Goal: Information Seeking & Learning: Understand process/instructions

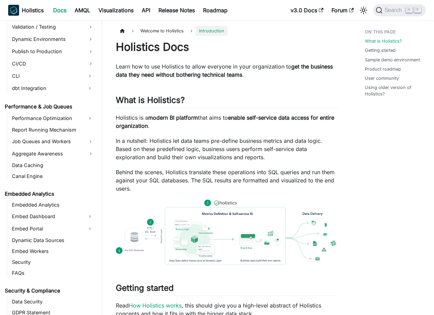
scroll to position [510, 0]
click at [61, 241] on link "Dynamic Data Sources" at bounding box center [53, 241] width 86 height 10
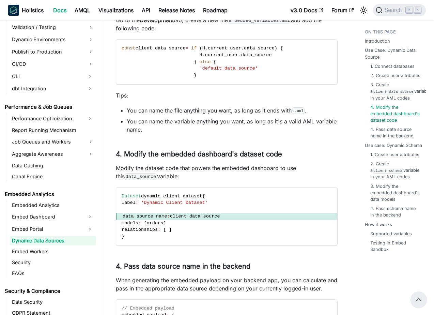
scroll to position [561, 0]
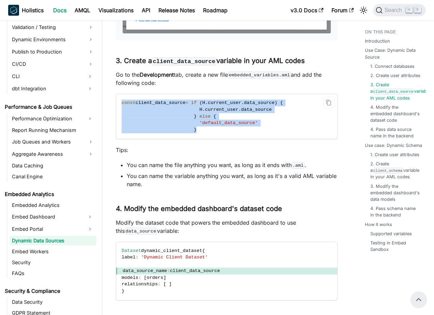
drag, startPoint x: 230, startPoint y: 133, endPoint x: 122, endPoint y: 103, distance: 112.2
click at [122, 103] on code "const client_data_source = if ( H . current_user . data_source ) { H . current_…" at bounding box center [226, 116] width 221 height 45
click at [224, 124] on span "'default_data_source'" at bounding box center [228, 122] width 58 height 5
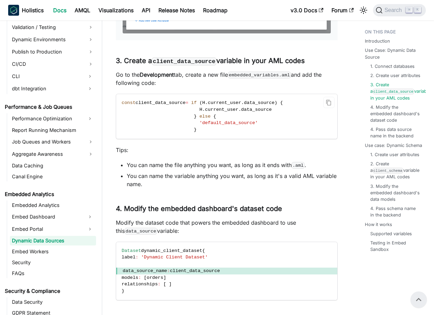
click at [166, 108] on span at bounding box center [161, 109] width 78 height 5
click at [205, 272] on span "client_data_source" at bounding box center [195, 270] width 50 height 5
drag, startPoint x: 209, startPoint y: 104, endPoint x: 281, endPoint y: 104, distance: 71.6
click at [281, 104] on span "const client_data_source = if ( H . current_user . data_source ) {" at bounding box center [202, 102] width 161 height 5
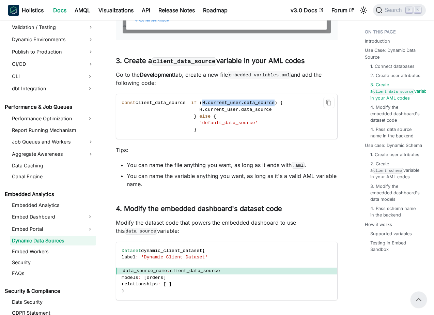
click at [277, 104] on span ")" at bounding box center [276, 102] width 3 height 5
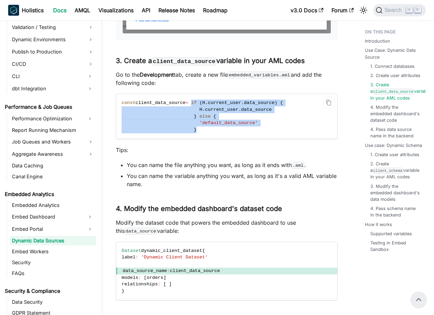
drag, startPoint x: 198, startPoint y: 103, endPoint x: 206, endPoint y: 131, distance: 28.5
click at [206, 131] on code "const client_data_source = if ( H . current_user . data_source ) { H . current_…" at bounding box center [226, 116] width 221 height 45
drag, startPoint x: 206, startPoint y: 131, endPoint x: 197, endPoint y: 106, distance: 26.2
click at [197, 106] on code "const client_data_source = if ( H . current_user . data_source ) { H . current_…" at bounding box center [226, 116] width 221 height 45
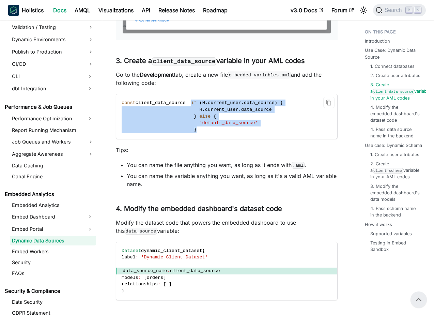
click at [228, 127] on code "const client_data_source = if ( H . current_user . data_source ) { H . current_…" at bounding box center [226, 116] width 221 height 45
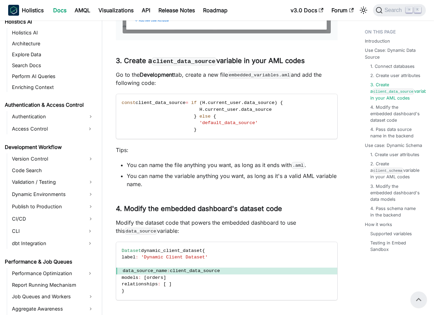
scroll to position [353, 0]
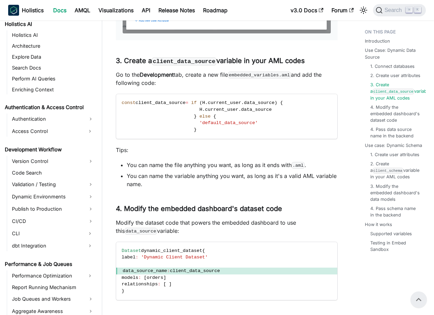
click at [167, 173] on li "You can name the variable anything you want, as long as it's a valid AML variab…" at bounding box center [232, 180] width 211 height 16
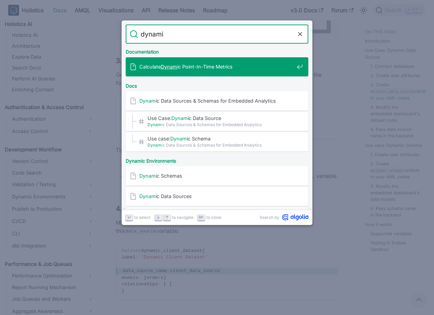
type input "dynamic"
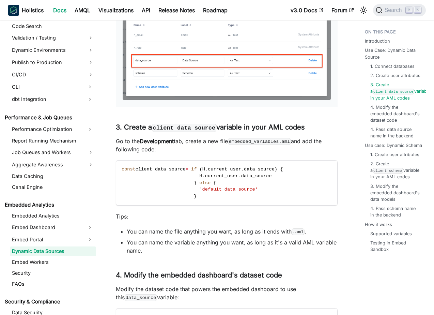
scroll to position [586, 0]
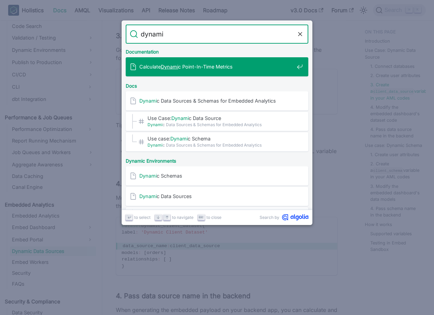
type input "dynamic"
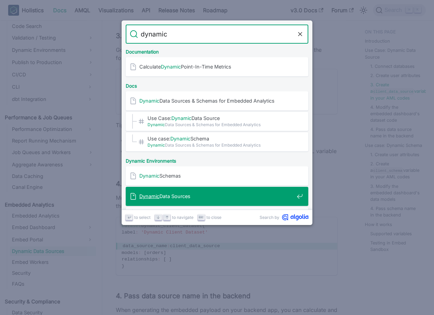
click at [231, 201] on div "Dynamic Data Sources" at bounding box center [219, 196] width 179 height 19
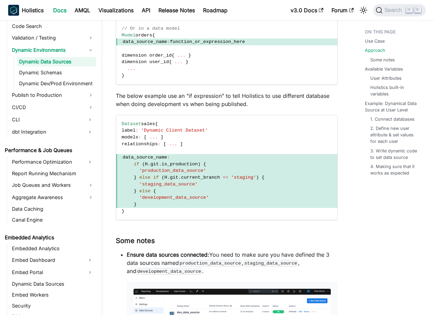
scroll to position [613, 0]
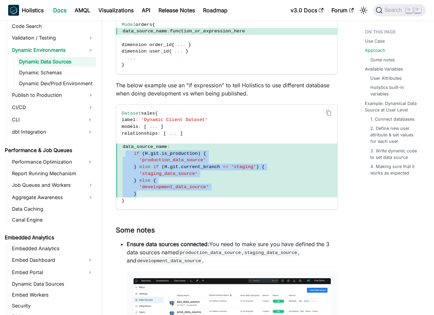
drag, startPoint x: 153, startPoint y: 203, endPoint x: 126, endPoint y: 159, distance: 51.7
click at [126, 159] on code "Dataset sales { label : 'Dynamic Client Dataset' models : [ ... ] relationships…" at bounding box center [226, 157] width 221 height 105
click at [166, 197] on span "}" at bounding box center [226, 194] width 221 height 7
drag, startPoint x: 166, startPoint y: 204, endPoint x: 127, endPoint y: 156, distance: 61.5
click at [127, 156] on code "Dataset sales { label : 'Dynamic Client Dataset' models : [ ... ] relationships…" at bounding box center [226, 157] width 221 height 105
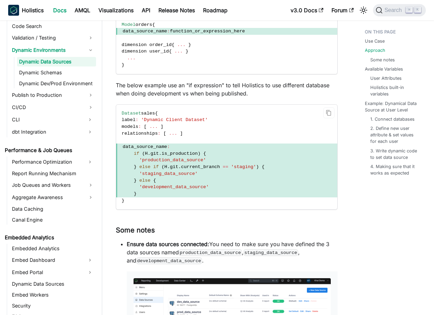
click at [206, 177] on span "'staging_data_source'" at bounding box center [226, 173] width 221 height 7
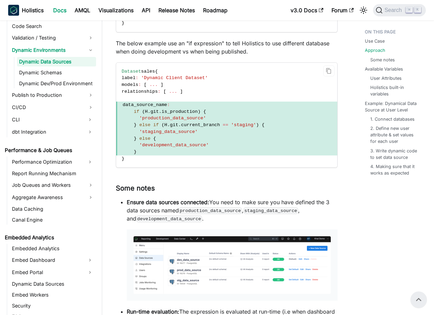
scroll to position [652, 0]
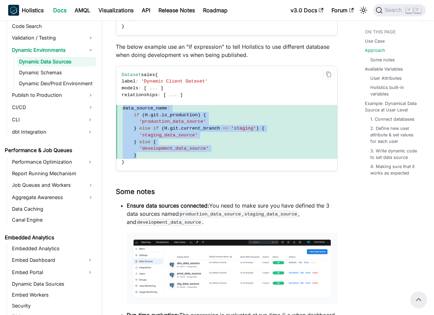
drag, startPoint x: 161, startPoint y: 161, endPoint x: 122, endPoint y: 117, distance: 59.4
click at [122, 117] on code "Dataset sales { label : 'Dynamic Client Dataset' models : [ ... ] relationships…" at bounding box center [226, 118] width 221 height 105
click at [185, 118] on span "is_production" at bounding box center [180, 114] width 36 height 5
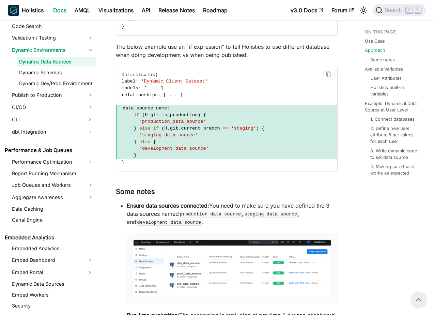
click at [185, 118] on span "is_production" at bounding box center [180, 114] width 36 height 5
click at [181, 118] on span "is_production" at bounding box center [180, 114] width 36 height 5
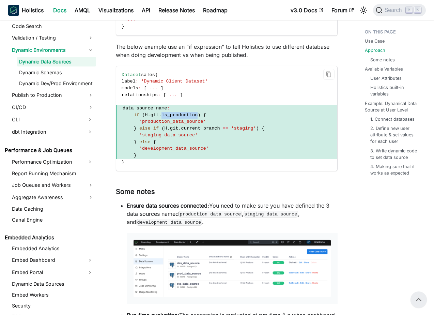
click at [168, 118] on span "is_production" at bounding box center [180, 114] width 36 height 5
drag, startPoint x: 162, startPoint y: 122, endPoint x: 201, endPoint y: 122, distance: 39.5
click at [201, 119] on span "if ( H . git . is_production ) {" at bounding box center [226, 115] width 221 height 7
drag, startPoint x: 222, startPoint y: 138, endPoint x: 183, endPoint y: 136, distance: 39.6
click at [182, 132] on span "} else if ( H . git . current_branch == 'staging' ) {" at bounding box center [226, 128] width 221 height 7
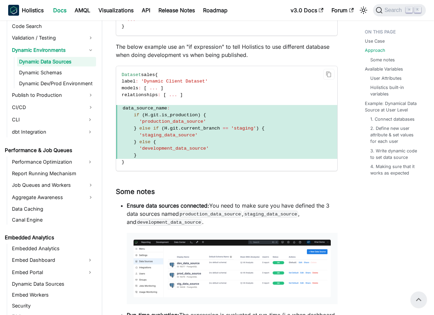
click at [200, 131] on span "current_branch" at bounding box center [200, 128] width 39 height 5
click at [191, 124] on span "'production_data_source'" at bounding box center [172, 121] width 67 height 5
drag, startPoint x: 133, startPoint y: 123, endPoint x: 208, endPoint y: 123, distance: 75.7
click at [208, 119] on span "if ( H . git . is_production ) {" at bounding box center [226, 115] width 221 height 7
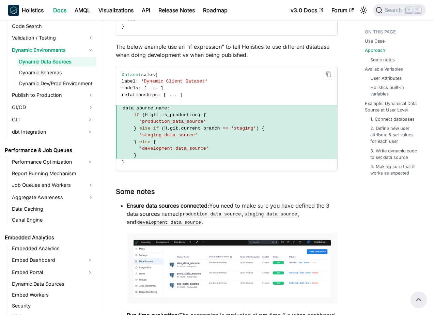
click at [230, 132] on span "} else if ( H . git . current_branch == 'staging' ) {" at bounding box center [226, 128] width 221 height 7
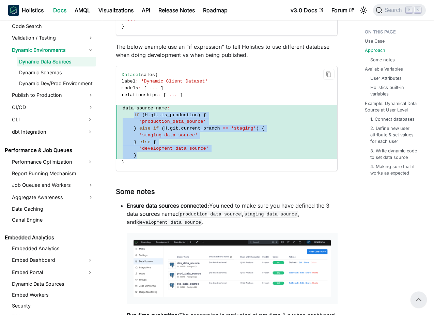
drag, startPoint x: 141, startPoint y: 167, endPoint x: 133, endPoint y: 124, distance: 43.0
click at [133, 124] on code "Dataset sales { label : 'Dynamic Client Dataset' models : [ ... ] relationships…" at bounding box center [226, 118] width 221 height 105
click at [157, 131] on span "if" at bounding box center [155, 128] width 5 height 5
